Goal: Use online tool/utility: Use online tool/utility

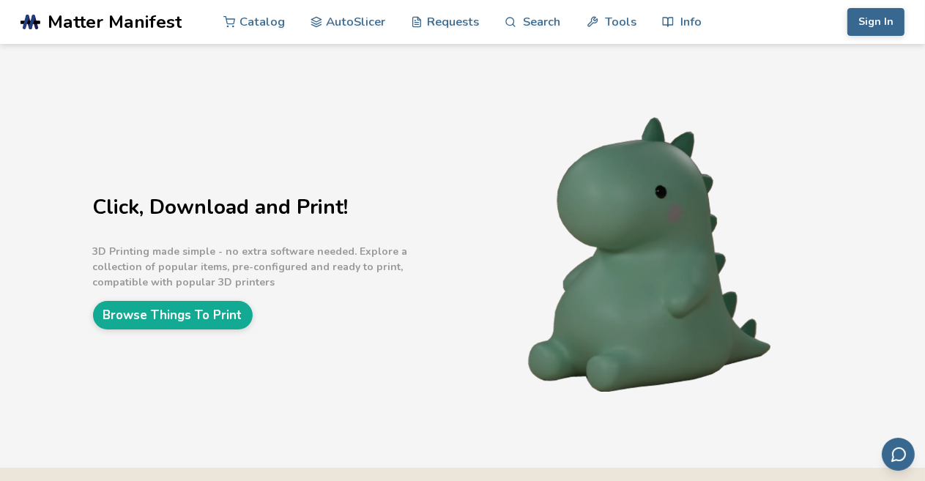
click at [376, 18] on link "AutoSlicer" at bounding box center [348, 22] width 75 height 44
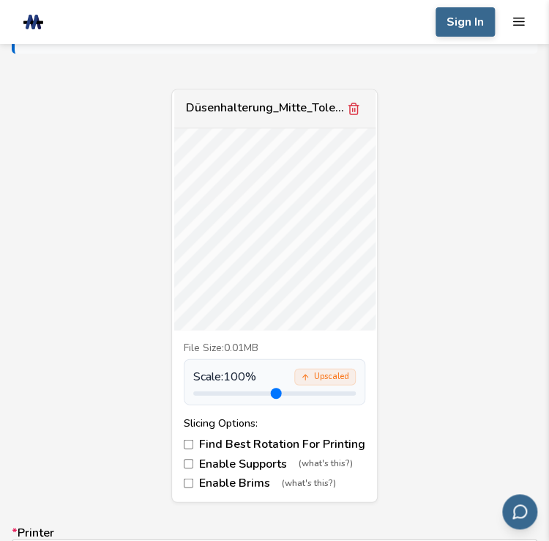
scroll to position [774, 0]
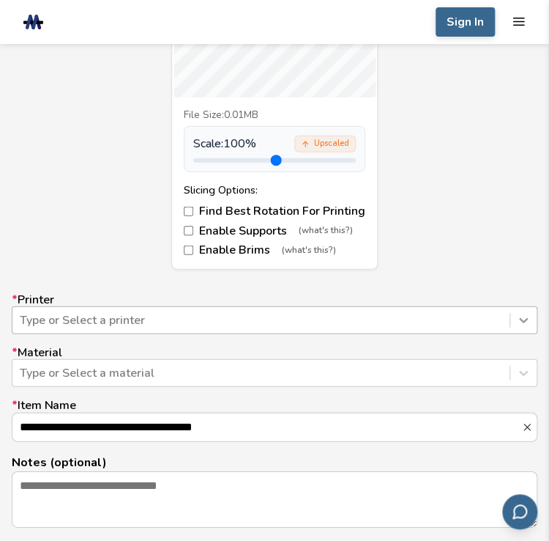
click at [526, 321] on div "Type or Select a printer" at bounding box center [275, 320] width 526 height 28
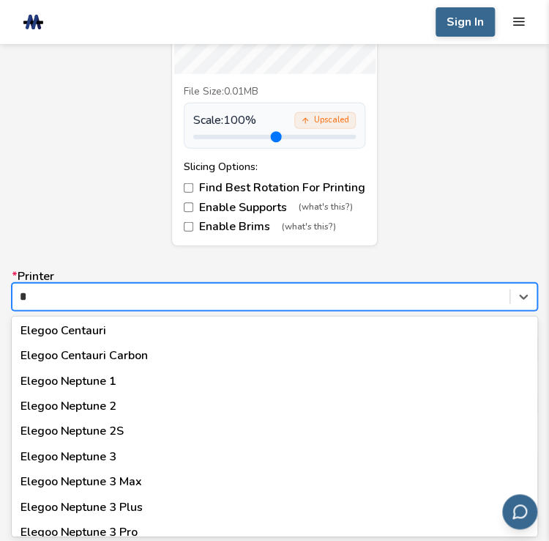
scroll to position [330, 0]
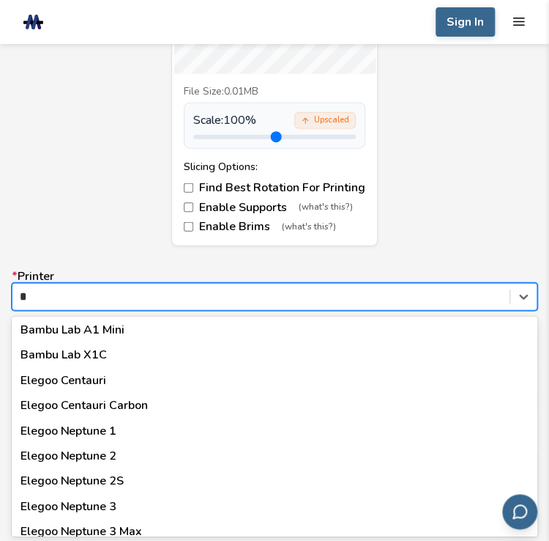
type input "**"
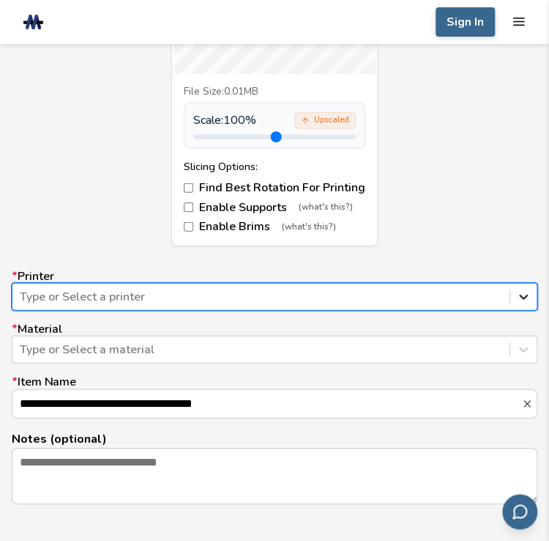
click at [529, 297] on icon at bounding box center [523, 296] width 15 height 15
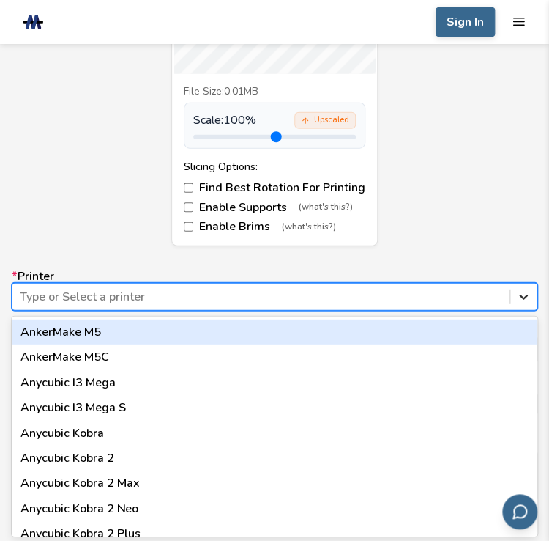
click at [529, 297] on icon at bounding box center [523, 296] width 15 height 15
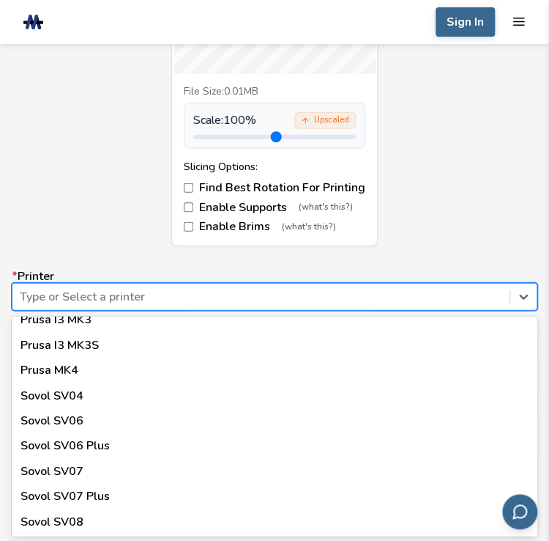
scroll to position [1399, 0]
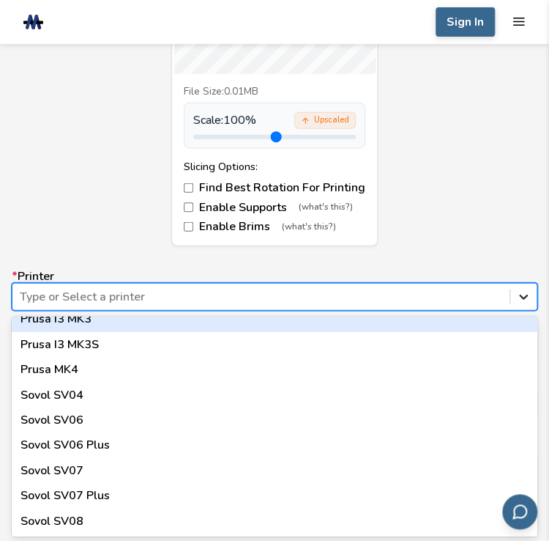
click at [519, 298] on icon at bounding box center [523, 296] width 15 height 15
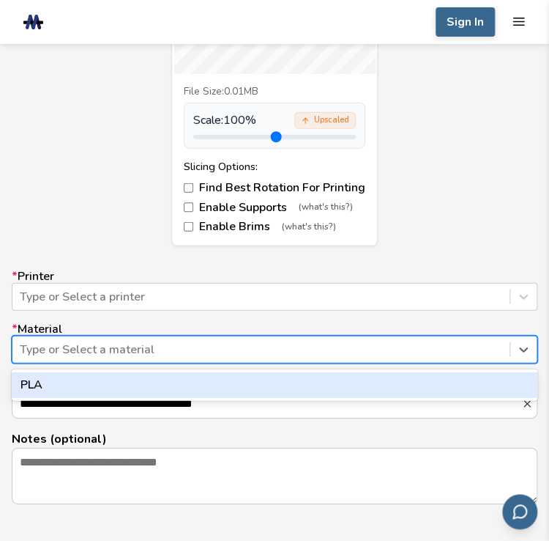
click at [371, 350] on div at bounding box center [261, 349] width 483 height 16
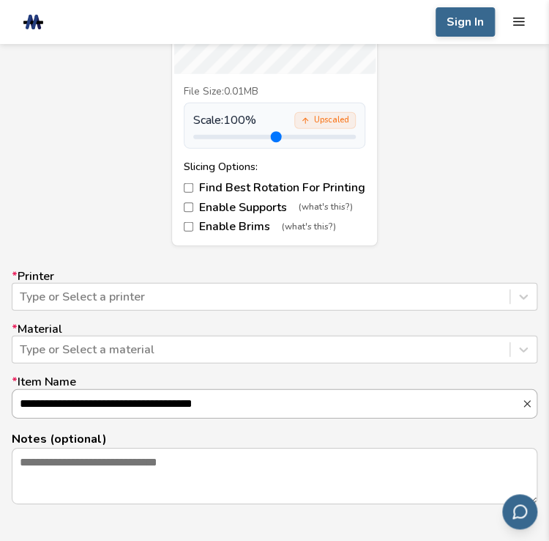
click at [364, 405] on input "**********" at bounding box center [266, 404] width 509 height 28
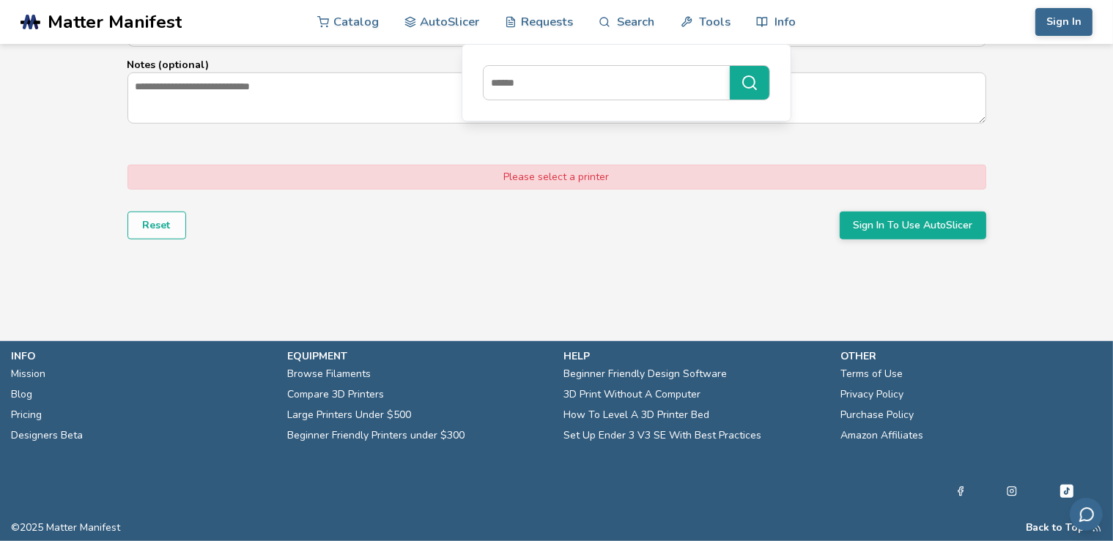
scroll to position [1102, 0]
